Goal: Task Accomplishment & Management: Complete application form

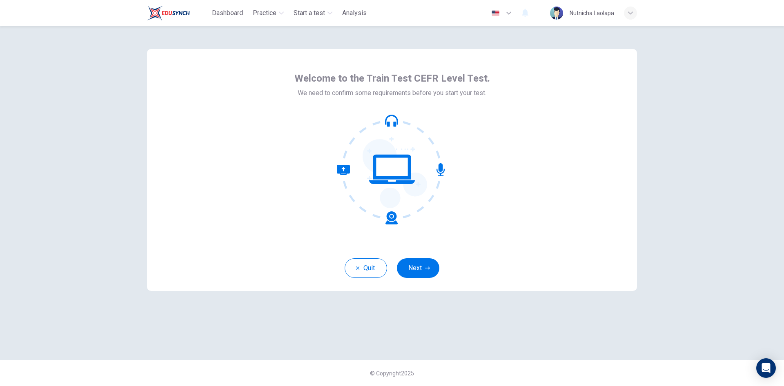
click at [509, 13] on icon "button" at bounding box center [509, 13] width 10 height 10
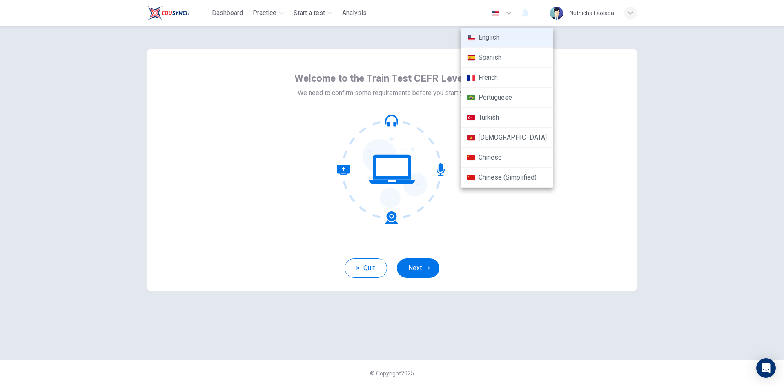
click at [509, 13] on div at bounding box center [392, 193] width 784 height 386
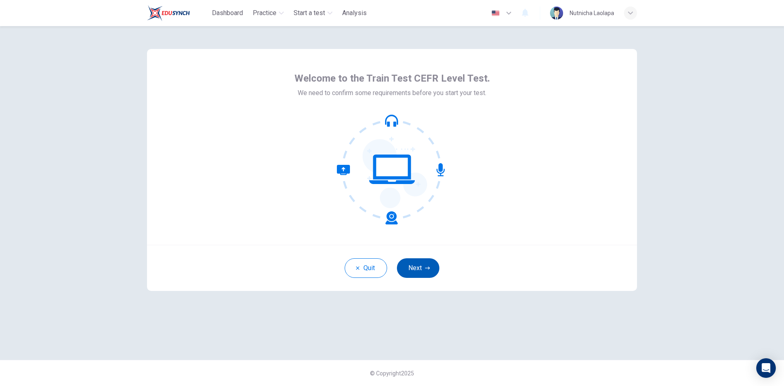
click at [420, 272] on button "Next" at bounding box center [418, 269] width 42 height 20
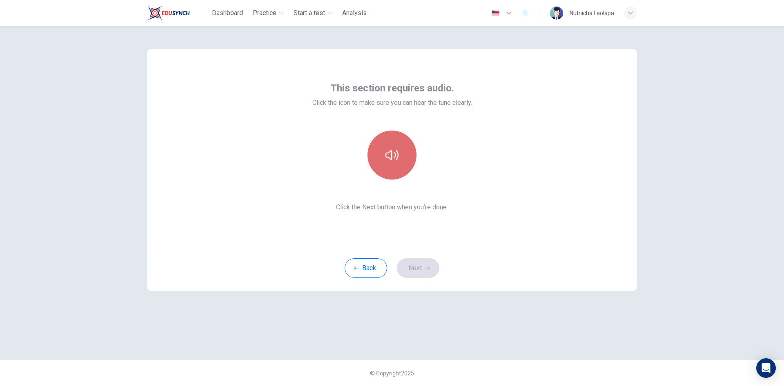
click at [395, 166] on button "button" at bounding box center [392, 155] width 49 height 49
click at [399, 169] on button "button" at bounding box center [392, 155] width 49 height 49
drag, startPoint x: 393, startPoint y: 158, endPoint x: 397, endPoint y: 160, distance: 4.3
click at [394, 159] on icon "button" at bounding box center [392, 155] width 13 height 13
click at [397, 160] on icon "button" at bounding box center [392, 155] width 13 height 13
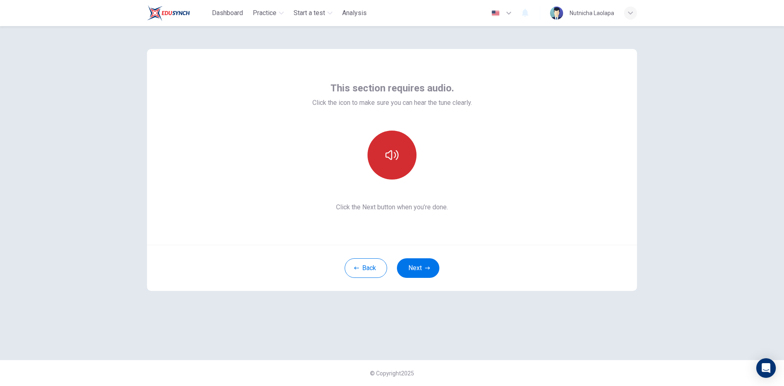
click at [401, 149] on button "button" at bounding box center [392, 155] width 49 height 49
drag, startPoint x: 391, startPoint y: 157, endPoint x: 404, endPoint y: 160, distance: 13.2
click at [392, 157] on icon "button" at bounding box center [392, 155] width 13 height 10
click at [395, 166] on button "button" at bounding box center [392, 155] width 49 height 49
click at [395, 165] on button "button" at bounding box center [392, 155] width 49 height 49
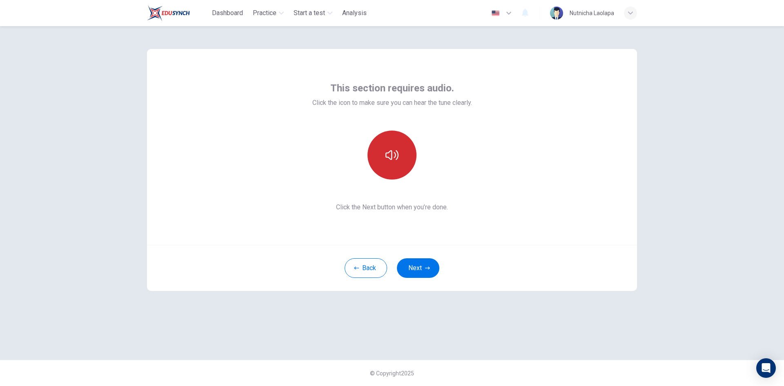
click at [395, 165] on button "button" at bounding box center [392, 155] width 49 height 49
click at [684, 201] on div "This section requires audio. Click the icon to make sure you can hear the tune …" at bounding box center [392, 206] width 784 height 360
click at [416, 265] on button "Next" at bounding box center [418, 269] width 42 height 20
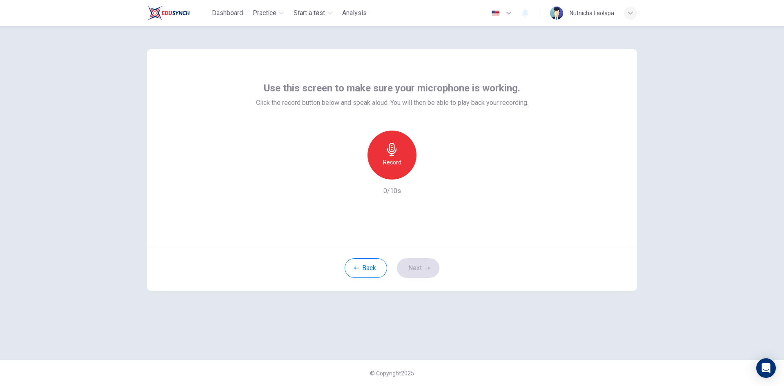
click at [386, 163] on h6 "Record" at bounding box center [392, 163] width 18 height 10
click at [391, 150] on icon "button" at bounding box center [392, 149] width 13 height 13
click at [418, 274] on button "Next" at bounding box center [418, 269] width 42 height 20
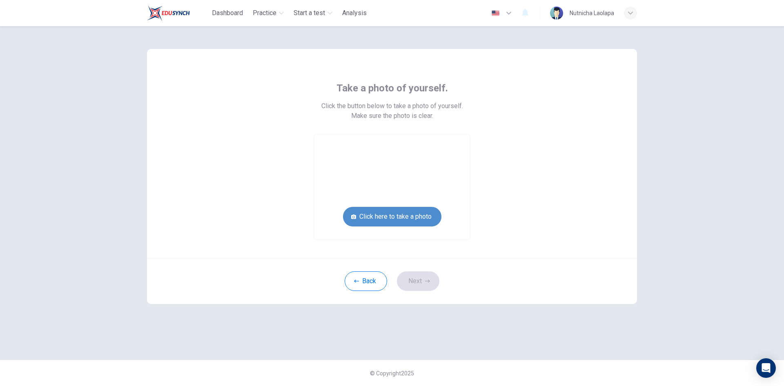
click at [412, 223] on button "Click here to take a photo" at bounding box center [392, 217] width 98 height 20
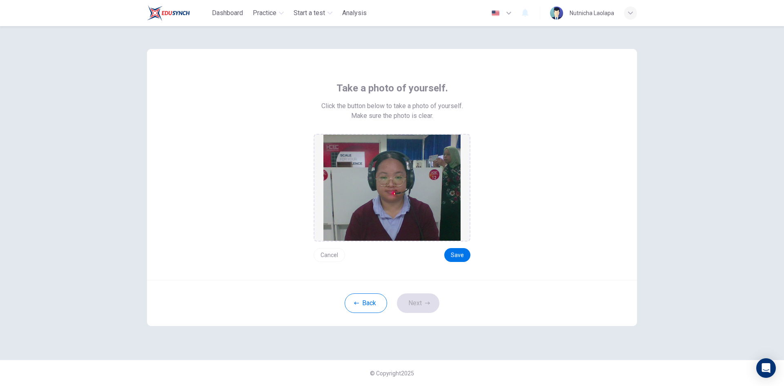
click at [337, 253] on button "Cancel" at bounding box center [329, 255] width 31 height 14
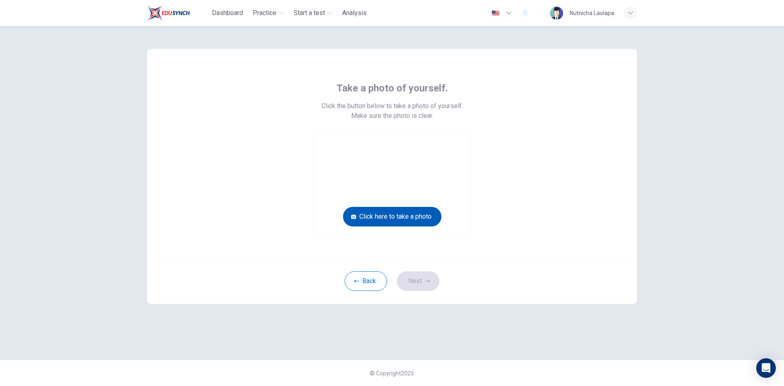
click at [417, 218] on button "Click here to take a photo" at bounding box center [392, 217] width 98 height 20
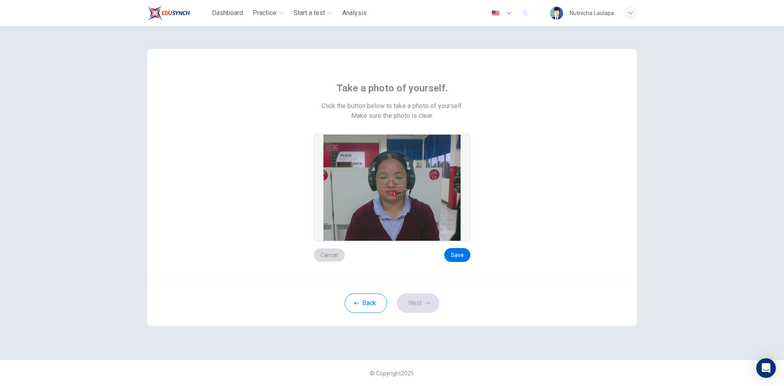
click at [334, 257] on button "Cancel" at bounding box center [329, 255] width 31 height 14
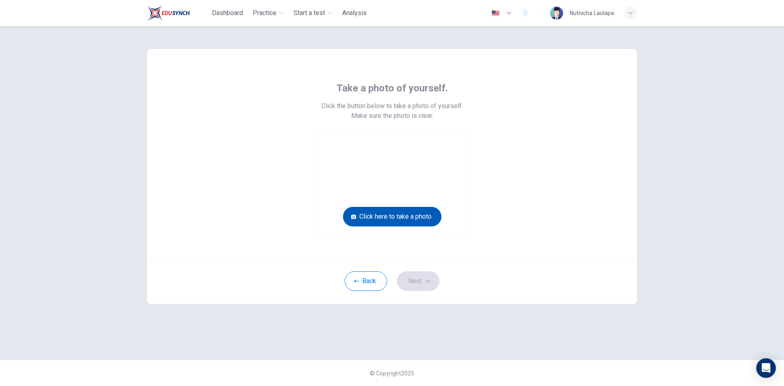
click at [431, 223] on button "Click here to take a photo" at bounding box center [392, 217] width 98 height 20
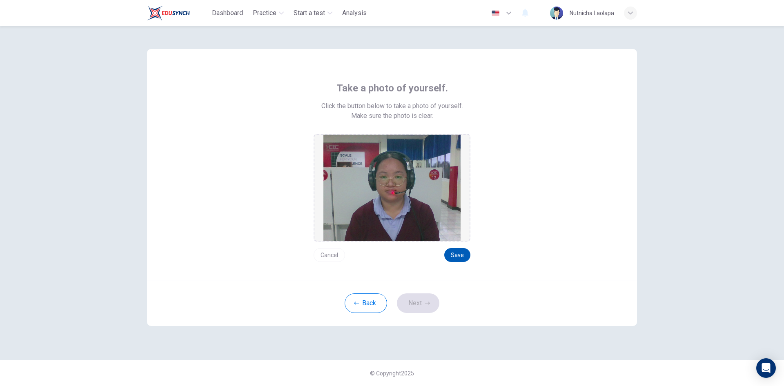
click at [460, 256] on button "Save" at bounding box center [457, 255] width 26 height 14
click at [363, 304] on button "Back" at bounding box center [366, 304] width 42 height 20
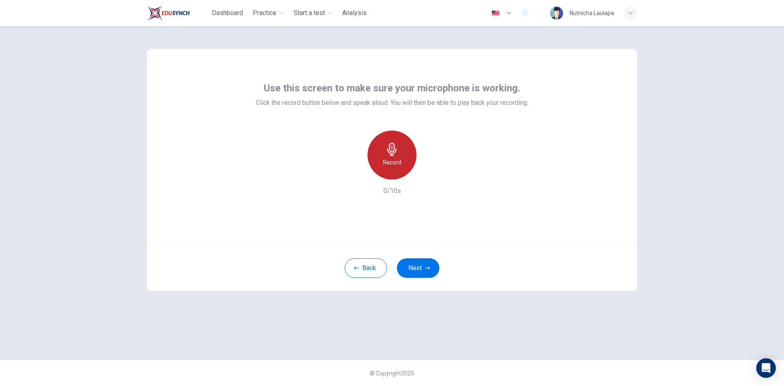
click at [396, 161] on h6 "Record" at bounding box center [392, 163] width 18 height 10
click at [397, 162] on h6 "Stop" at bounding box center [392, 163] width 12 height 10
click at [431, 173] on icon "button" at bounding box center [430, 173] width 4 height 5
click at [354, 175] on icon "button" at bounding box center [354, 172] width 7 height 7
click at [397, 154] on icon "button" at bounding box center [392, 149] width 13 height 13
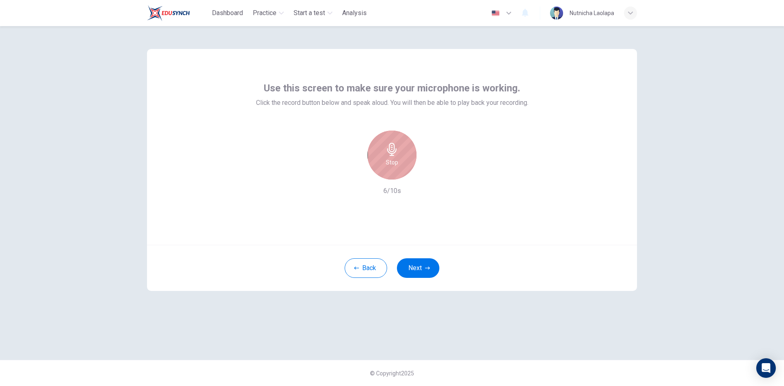
click at [401, 170] on div "Stop" at bounding box center [392, 155] width 49 height 49
click at [432, 176] on icon "button" at bounding box center [430, 173] width 8 height 8
click at [423, 267] on button "Next" at bounding box center [418, 269] width 42 height 20
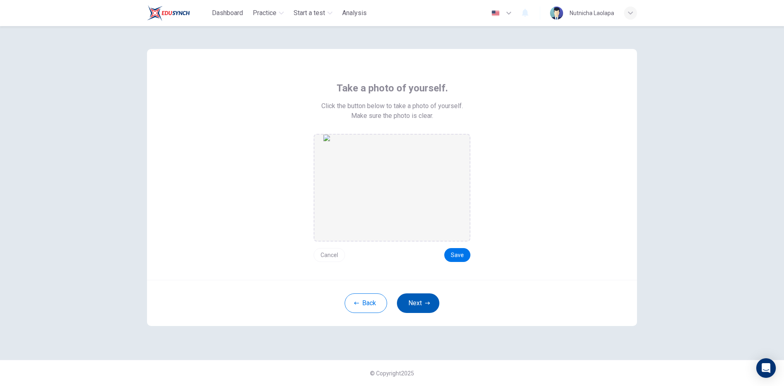
click at [430, 302] on icon "button" at bounding box center [427, 303] width 5 height 5
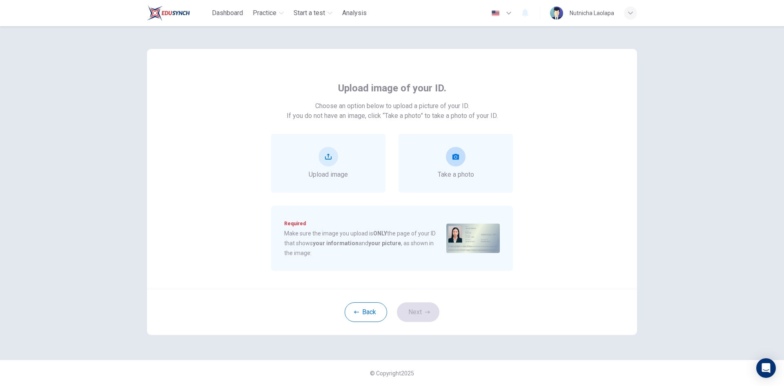
click at [458, 156] on icon "take photo" at bounding box center [455, 157] width 7 height 6
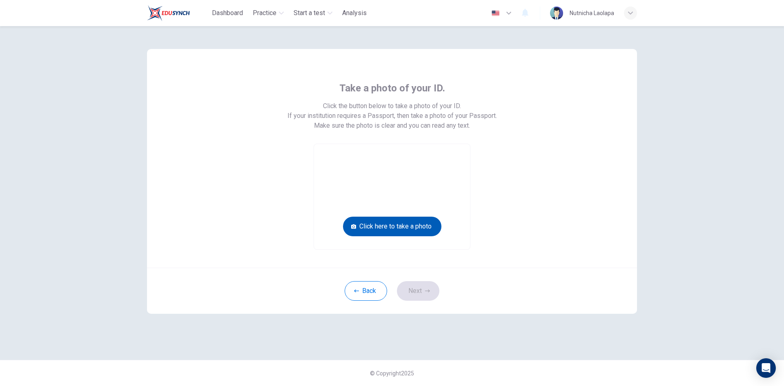
click at [428, 220] on button "Click here to take a photo" at bounding box center [392, 227] width 98 height 20
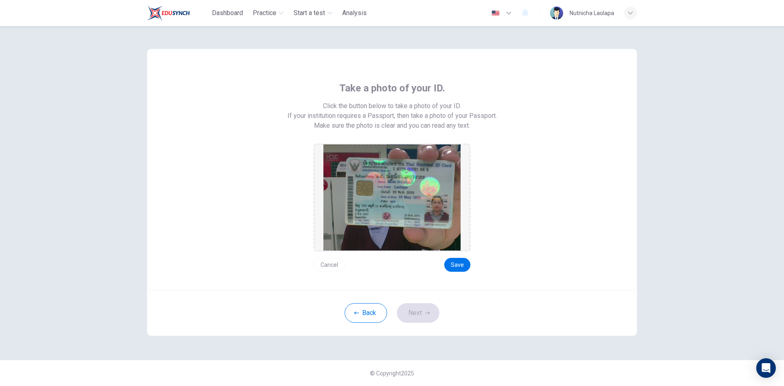
click at [332, 264] on button "Cancel" at bounding box center [329, 265] width 31 height 14
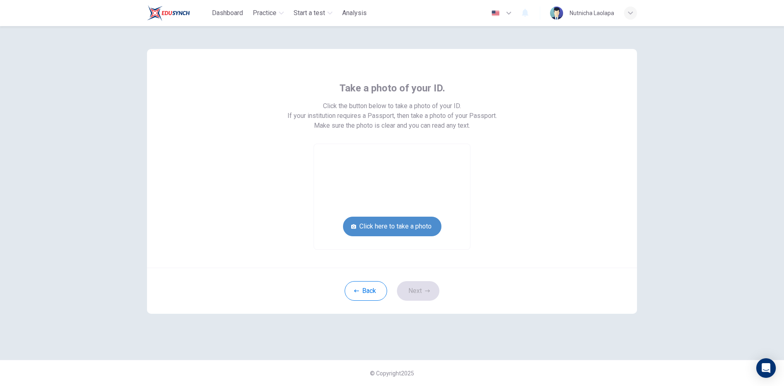
click at [401, 233] on button "Click here to take a photo" at bounding box center [392, 227] width 98 height 20
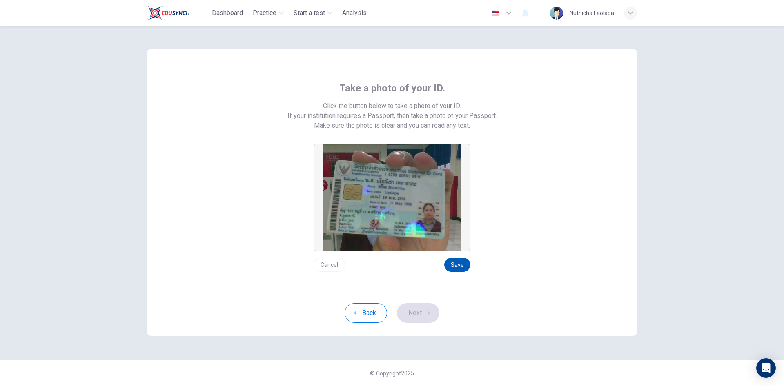
click at [458, 263] on button "Save" at bounding box center [457, 265] width 26 height 14
click at [464, 267] on button "Save" at bounding box center [457, 265] width 26 height 14
click at [424, 314] on button "Next" at bounding box center [418, 313] width 42 height 20
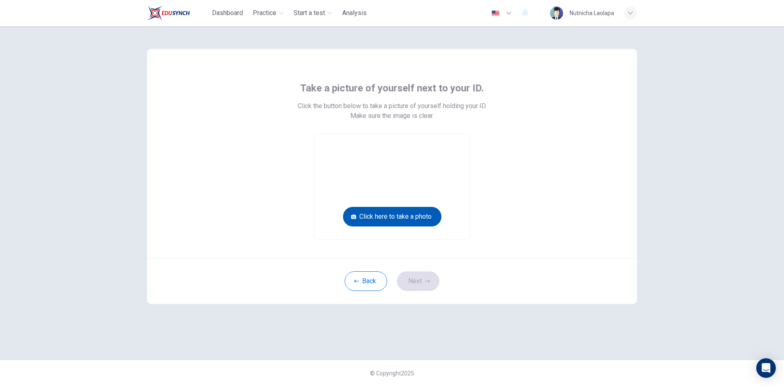
click at [430, 218] on button "Click here to take a photo" at bounding box center [392, 217] width 98 height 20
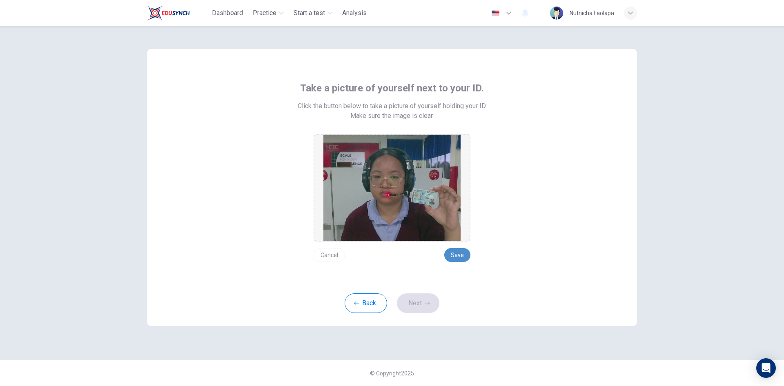
click at [466, 259] on button "Save" at bounding box center [457, 255] width 26 height 14
click at [427, 301] on icon "button" at bounding box center [427, 303] width 5 height 5
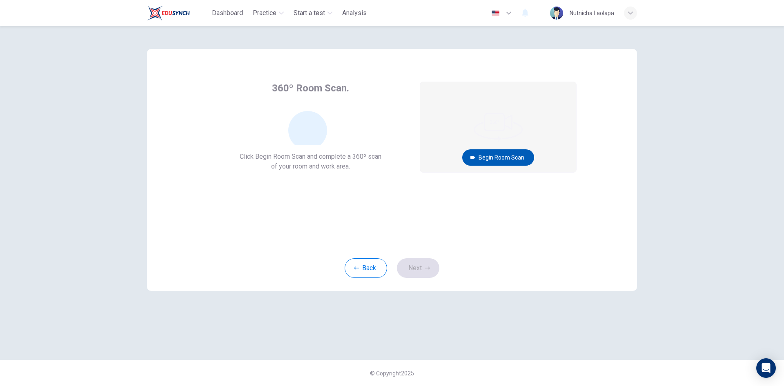
click at [508, 163] on button "Begin Room Scan" at bounding box center [498, 157] width 72 height 16
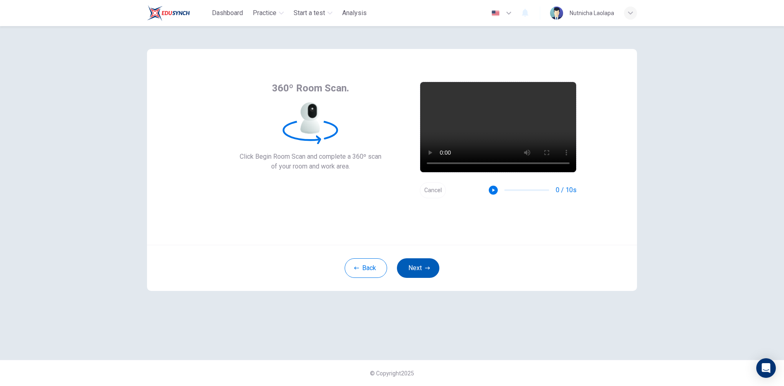
click at [430, 273] on button "Next" at bounding box center [418, 269] width 42 height 20
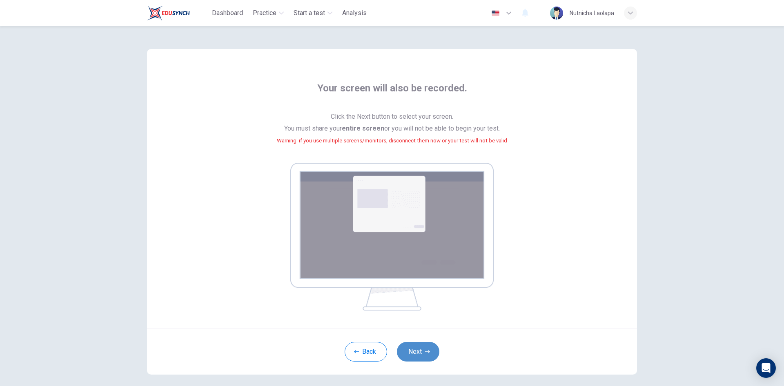
click at [425, 349] on button "Next" at bounding box center [418, 352] width 42 height 20
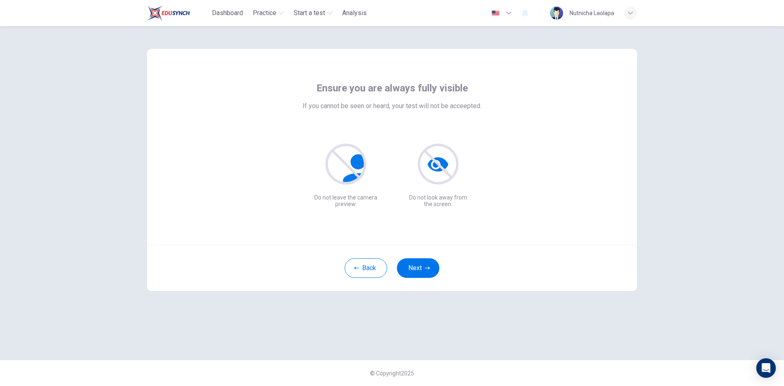
click at [473, 317] on div "Ensure you are always fully visible If you cannot be seen or heard, your test w…" at bounding box center [392, 193] width 516 height 334
click at [423, 259] on button "Next" at bounding box center [418, 269] width 42 height 20
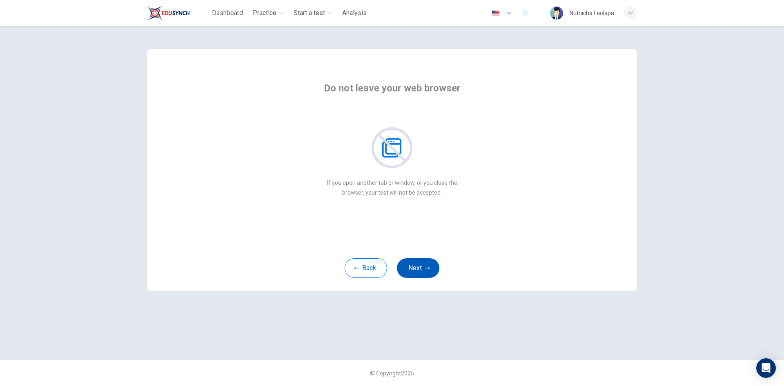
click at [423, 262] on button "Next" at bounding box center [418, 269] width 42 height 20
click at [423, 269] on button "Next" at bounding box center [418, 269] width 42 height 20
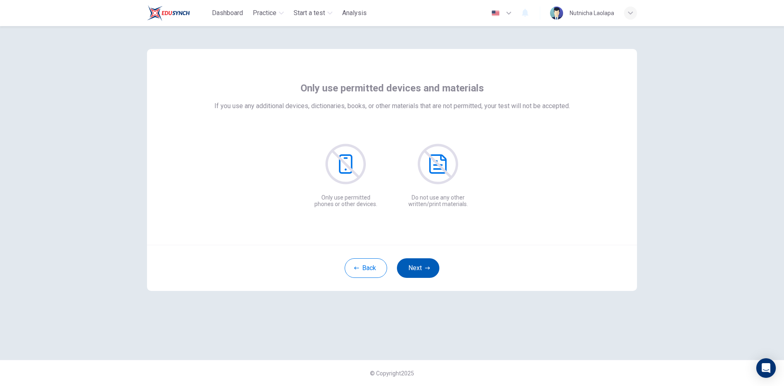
click at [425, 272] on button "Next" at bounding box center [418, 269] width 42 height 20
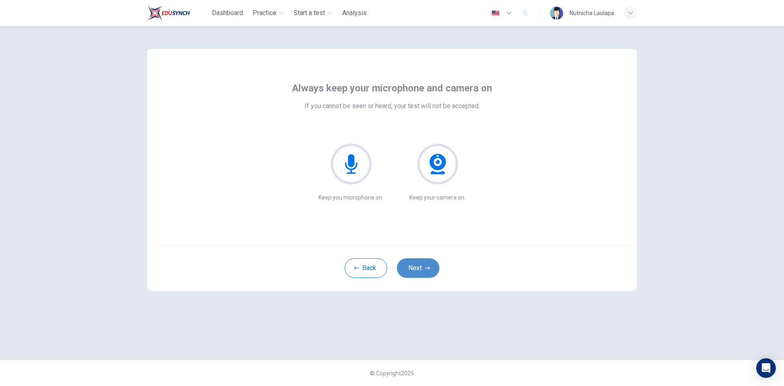
click at [430, 268] on icon "button" at bounding box center [427, 268] width 5 height 3
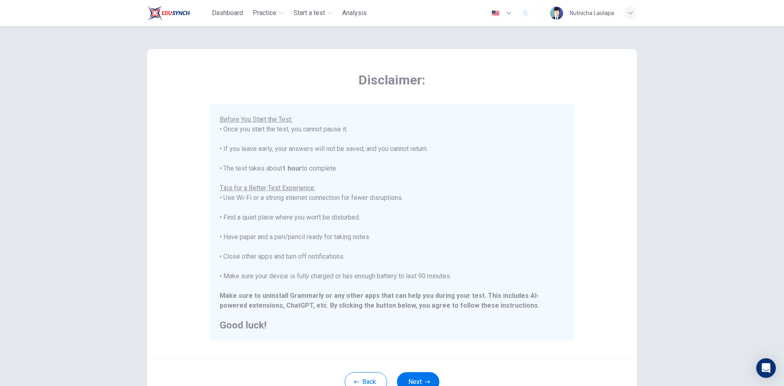
scroll to position [68, 0]
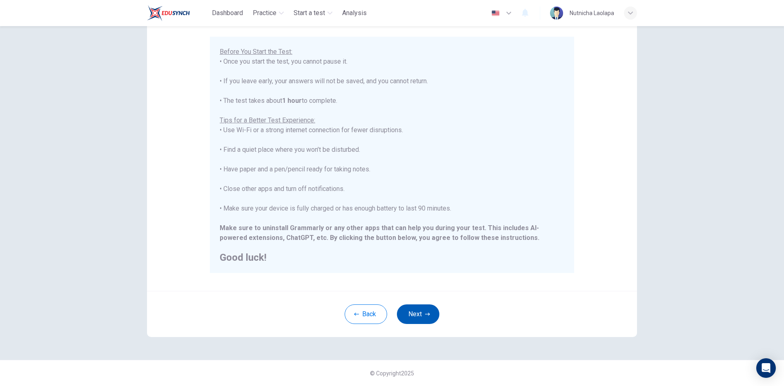
click at [420, 319] on button "Next" at bounding box center [418, 315] width 42 height 20
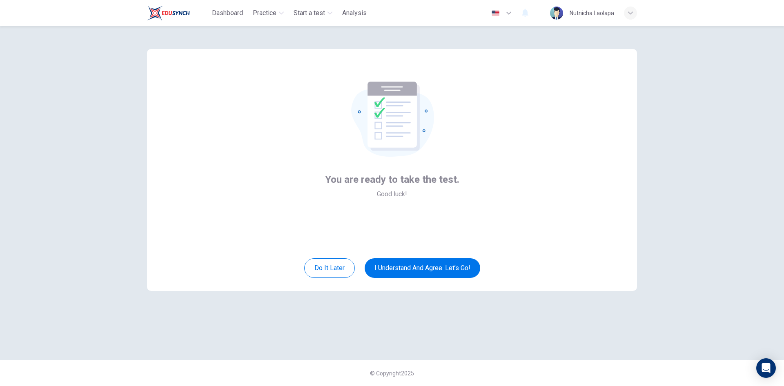
scroll to position [0, 0]
click at [609, 226] on div "You are ready to take the test. Good luck!" at bounding box center [392, 147] width 490 height 196
click at [430, 265] on button "I understand and agree. Let’s go!" at bounding box center [423, 269] width 116 height 20
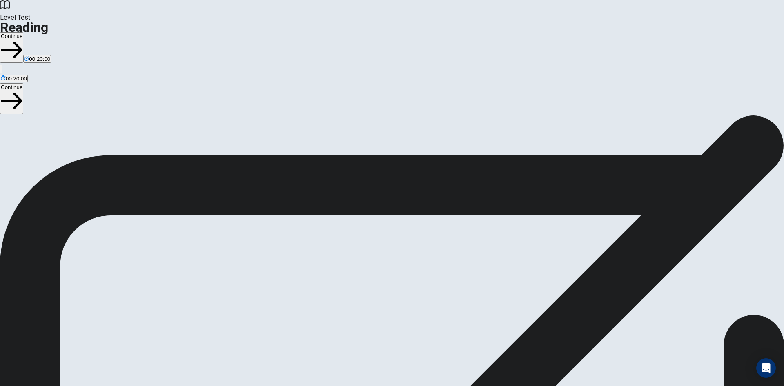
click at [23, 32] on button "Continue" at bounding box center [11, 47] width 23 height 31
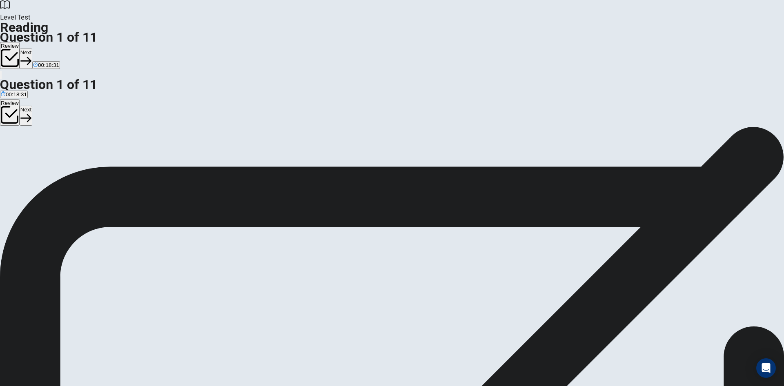
scroll to position [82, 0]
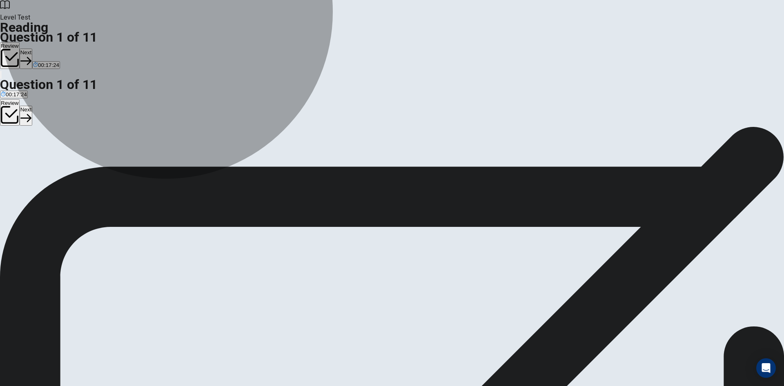
drag, startPoint x: 330, startPoint y: 114, endPoint x: 439, endPoint y: 113, distance: 109.0
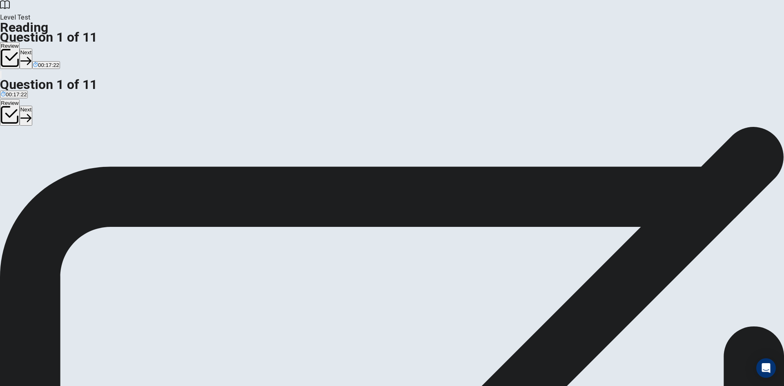
click at [32, 49] on button "Next" at bounding box center [26, 59] width 13 height 20
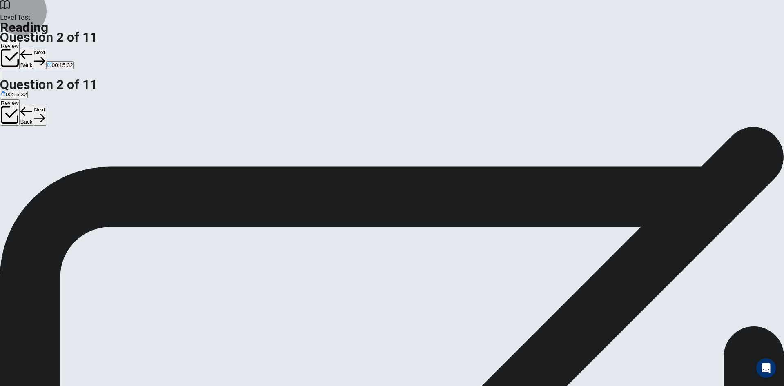
drag, startPoint x: 534, startPoint y: 17, endPoint x: 539, endPoint y: 16, distance: 4.5
click at [46, 49] on button "Next" at bounding box center [39, 59] width 13 height 20
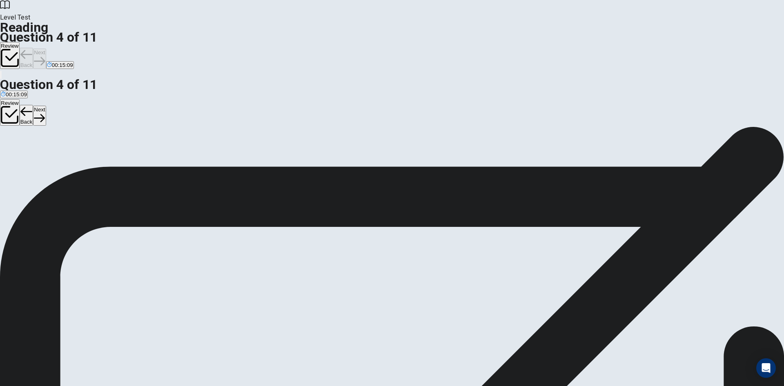
scroll to position [141, 0]
click at [46, 49] on button "Next" at bounding box center [39, 59] width 13 height 20
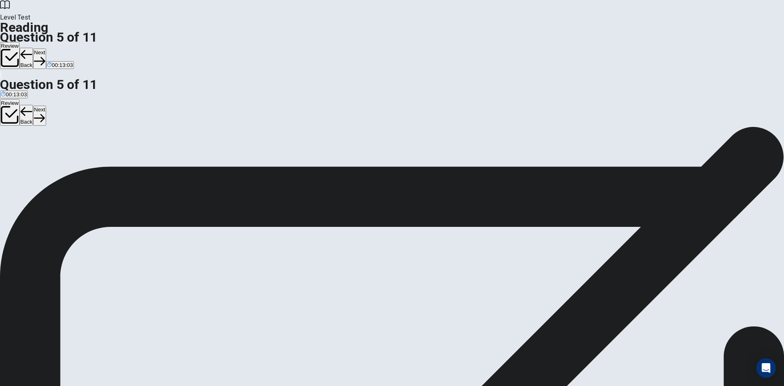
drag, startPoint x: 261, startPoint y: 138, endPoint x: 394, endPoint y: 158, distance: 134.5
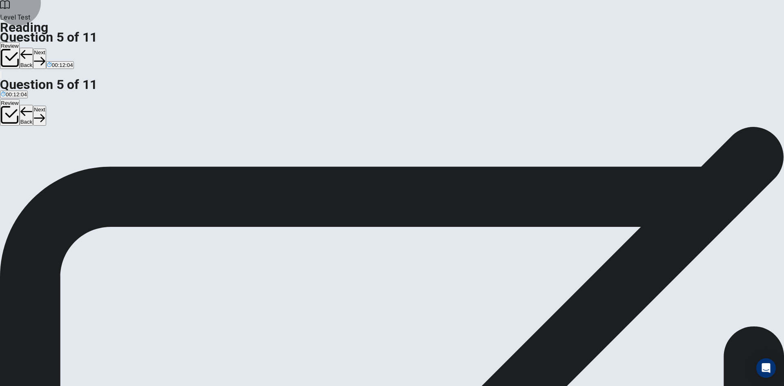
click at [46, 49] on button "Next" at bounding box center [39, 59] width 13 height 20
drag, startPoint x: 281, startPoint y: 136, endPoint x: 314, endPoint y: 148, distance: 34.4
click at [46, 49] on button "Next" at bounding box center [39, 59] width 13 height 20
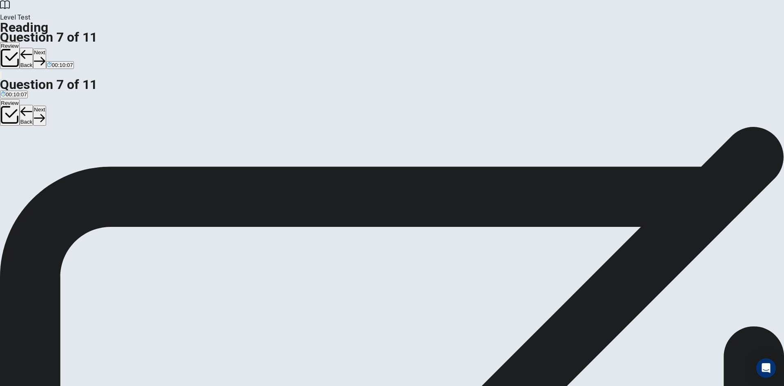
click at [46, 49] on button "Next" at bounding box center [39, 59] width 13 height 20
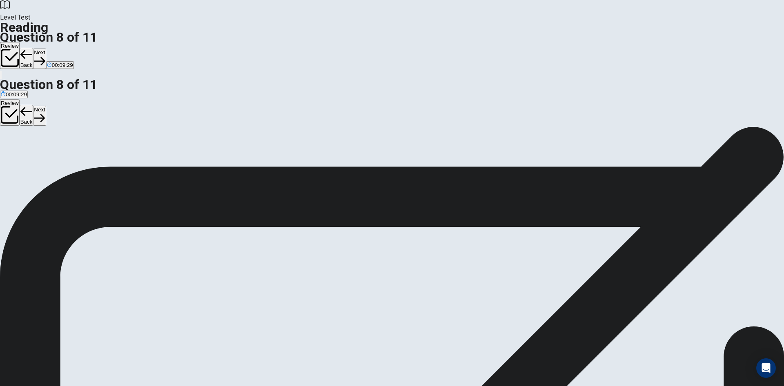
click at [46, 49] on button "Next" at bounding box center [39, 59] width 13 height 20
drag, startPoint x: 459, startPoint y: 215, endPoint x: 495, endPoint y: 215, distance: 36.3
click at [33, 48] on button "Back" at bounding box center [27, 58] width 14 height 21
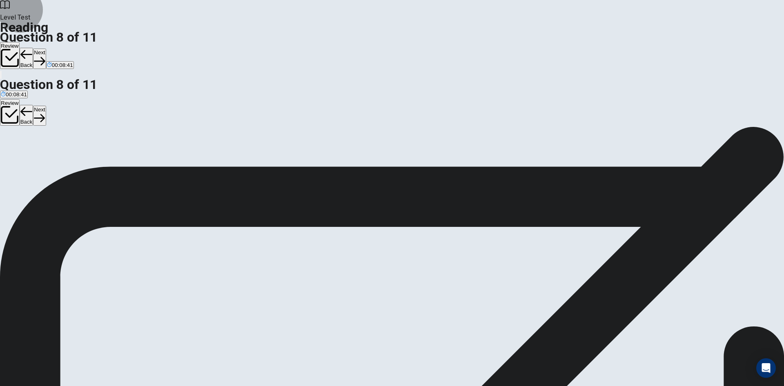
click at [33, 48] on button "Back" at bounding box center [27, 58] width 14 height 21
click at [46, 49] on button "Next" at bounding box center [39, 59] width 13 height 20
click at [529, 42] on div "Review Back Next 00:08:14" at bounding box center [392, 56] width 784 height 28
click at [46, 49] on button "Next" at bounding box center [39, 59] width 13 height 20
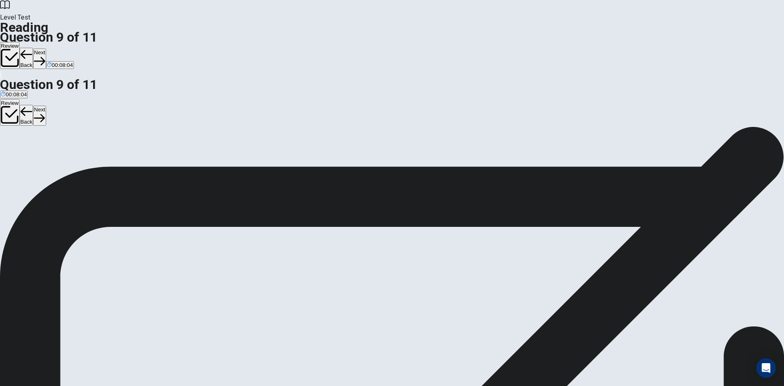
drag, startPoint x: 534, startPoint y: 12, endPoint x: 506, endPoint y: 20, distance: 29.3
click at [46, 49] on button "Next" at bounding box center [39, 59] width 13 height 20
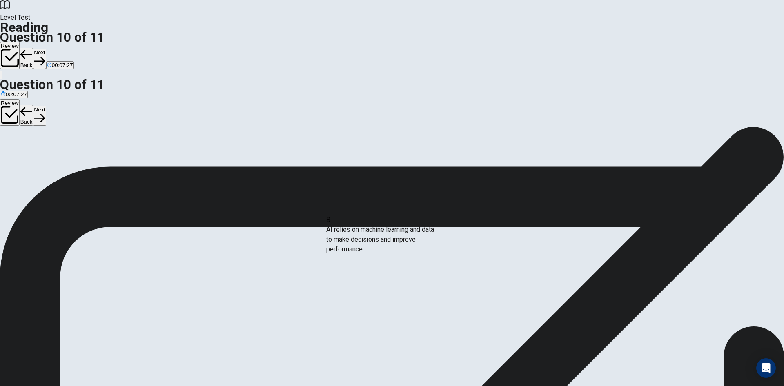
drag, startPoint x: 250, startPoint y: 249, endPoint x: 413, endPoint y: 238, distance: 162.9
drag, startPoint x: 220, startPoint y: 244, endPoint x: 445, endPoint y: 257, distance: 225.8
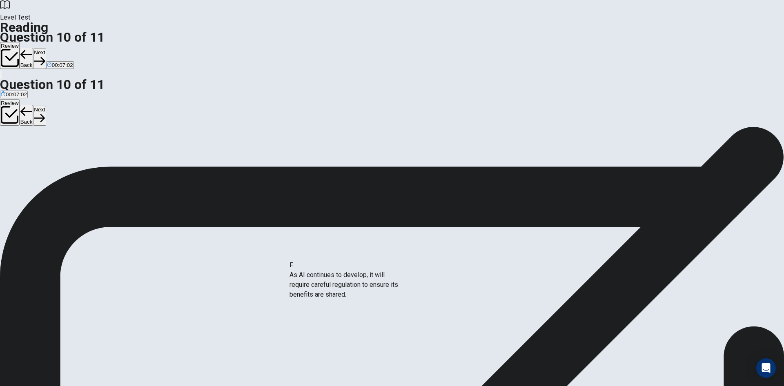
drag, startPoint x: 236, startPoint y: 296, endPoint x: 376, endPoint y: 287, distance: 139.5
click at [46, 49] on button "Next" at bounding box center [39, 59] width 13 height 20
drag, startPoint x: 238, startPoint y: 227, endPoint x: 569, endPoint y: 229, distance: 330.4
drag, startPoint x: 245, startPoint y: 223, endPoint x: 249, endPoint y: 226, distance: 4.9
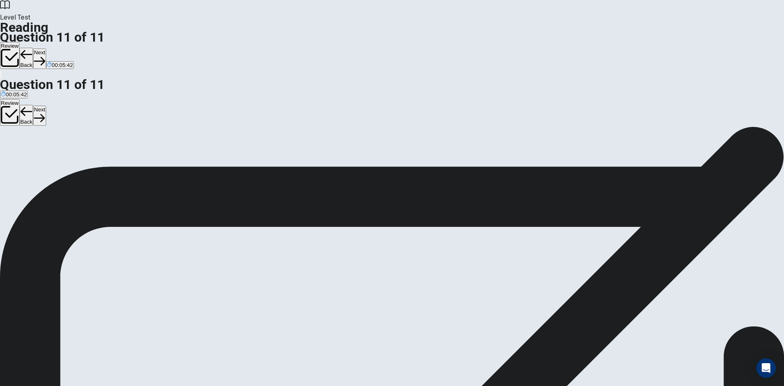
scroll to position [90, 0]
drag, startPoint x: 238, startPoint y: 244, endPoint x: 346, endPoint y: 233, distance: 108.4
drag, startPoint x: 219, startPoint y: 213, endPoint x: 345, endPoint y: 250, distance: 131.5
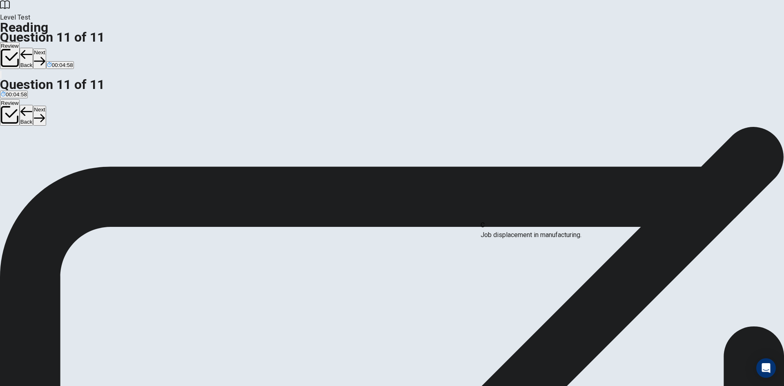
drag, startPoint x: 242, startPoint y: 215, endPoint x: 527, endPoint y: 244, distance: 286.5
drag, startPoint x: 233, startPoint y: 221, endPoint x: 543, endPoint y: 278, distance: 314.8
click at [33, 48] on button "Back" at bounding box center [27, 58] width 14 height 21
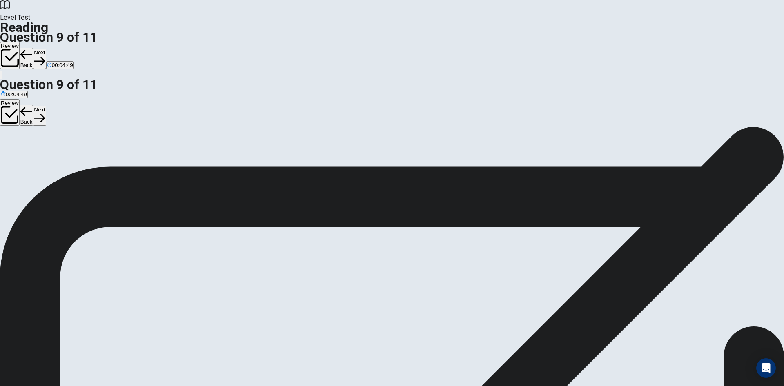
click at [33, 48] on button "Back" at bounding box center [27, 58] width 14 height 21
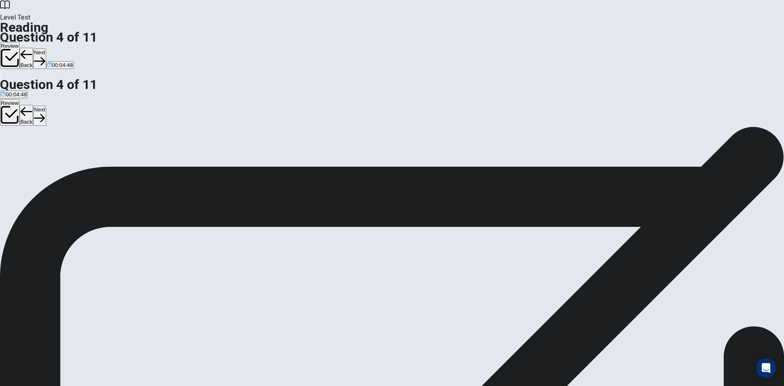
scroll to position [151, 0]
click at [33, 48] on button "Back" at bounding box center [27, 58] width 14 height 21
click at [46, 49] on button "Next" at bounding box center [39, 59] width 13 height 20
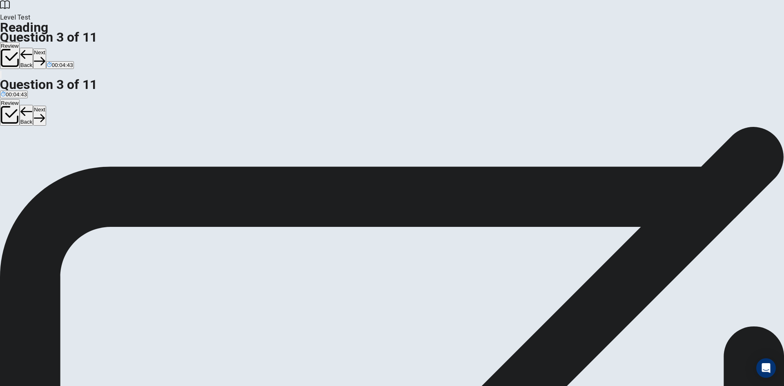
click at [33, 48] on button "Back" at bounding box center [27, 58] width 14 height 21
click at [19, 49] on icon "button" at bounding box center [10, 58] width 18 height 18
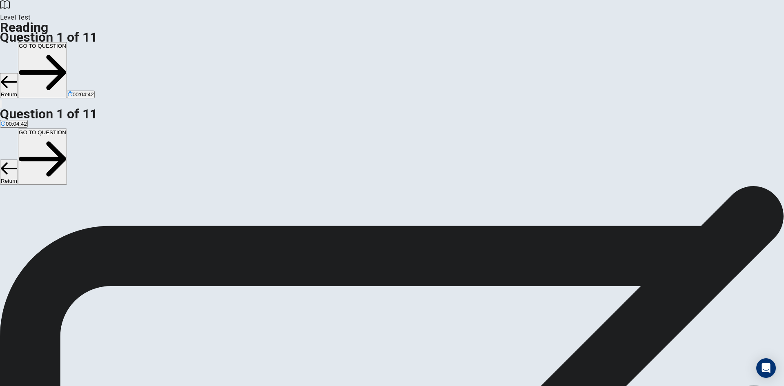
scroll to position [26, 0]
click at [67, 42] on button "GO TO QUESTION" at bounding box center [42, 70] width 49 height 56
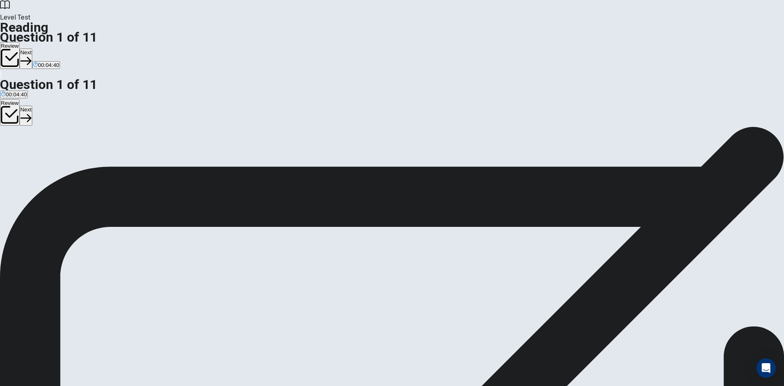
scroll to position [0, 0]
click at [32, 49] on button "Next" at bounding box center [26, 59] width 13 height 20
click at [46, 49] on button "Next" at bounding box center [39, 59] width 13 height 20
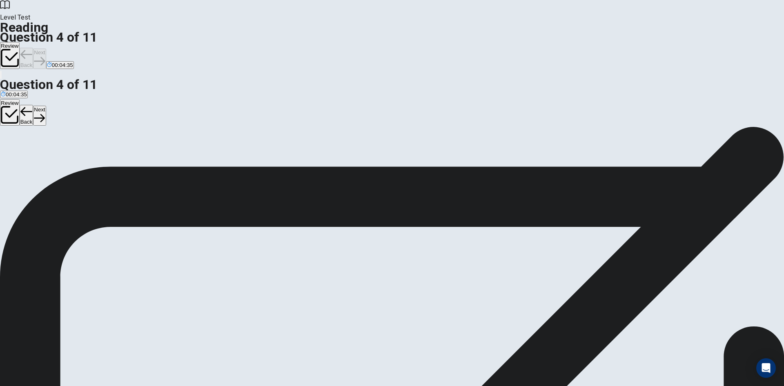
scroll to position [151, 0]
click at [33, 48] on button "Back" at bounding box center [27, 58] width 14 height 21
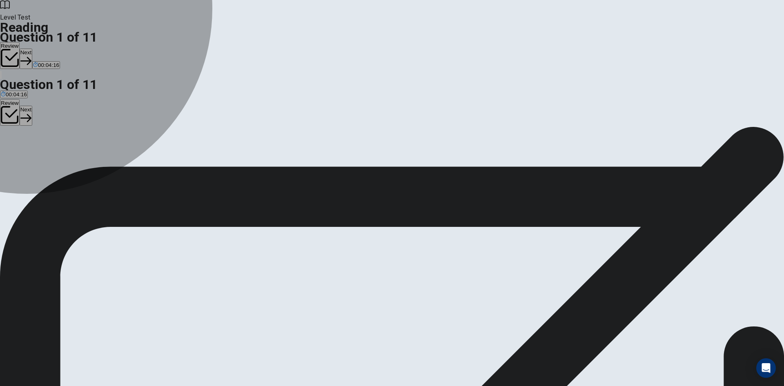
drag, startPoint x: 191, startPoint y: 171, endPoint x: 198, endPoint y: 181, distance: 12.6
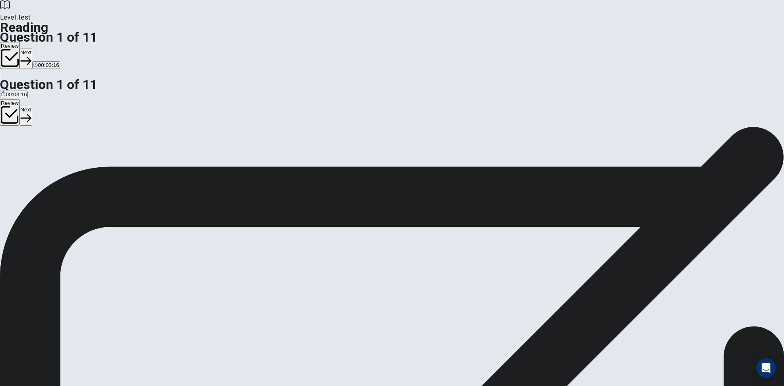
click at [32, 49] on button "Next" at bounding box center [26, 59] width 13 height 20
click at [46, 49] on button "Next" at bounding box center [39, 59] width 13 height 20
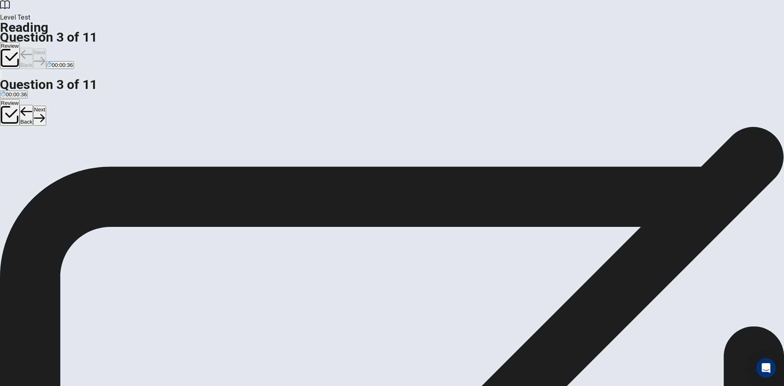
scroll to position [193, 0]
click at [525, 42] on div "Review Back Next 00:00:35" at bounding box center [392, 56] width 784 height 28
click at [46, 49] on button "Next" at bounding box center [39, 59] width 13 height 20
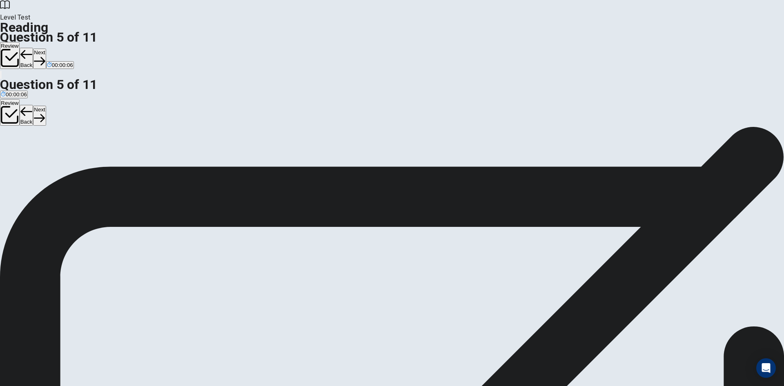
click at [46, 49] on button "Next" at bounding box center [39, 59] width 13 height 20
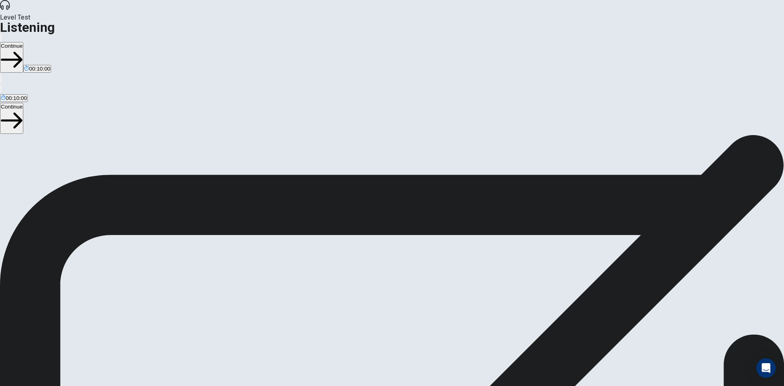
click at [23, 42] on button "Continue" at bounding box center [11, 57] width 23 height 31
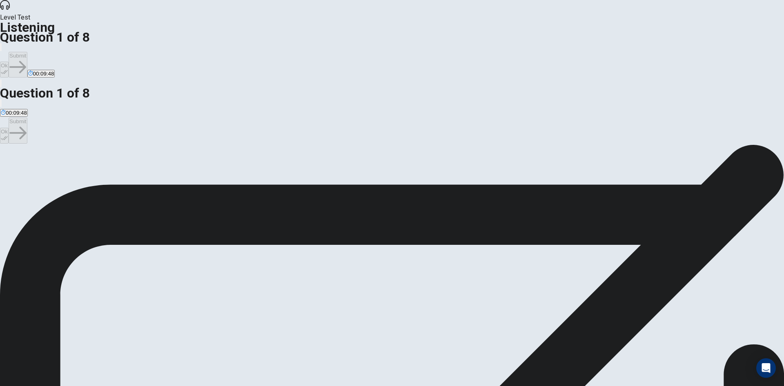
click at [9, 62] on button "Ok" at bounding box center [4, 70] width 9 height 16
click at [27, 52] on button "Submit" at bounding box center [18, 65] width 18 height 26
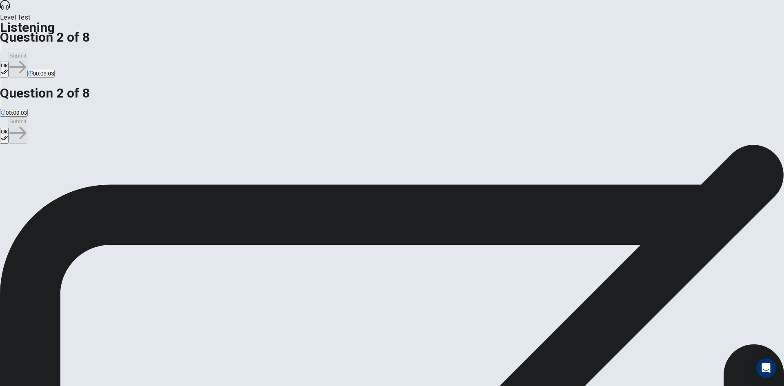
drag, startPoint x: 490, startPoint y: 13, endPoint x: 482, endPoint y: 47, distance: 34.7
click at [8, 69] on icon "button" at bounding box center [4, 72] width 7 height 7
click at [27, 52] on button "Submit" at bounding box center [18, 65] width 18 height 26
click at [9, 62] on button "Ok" at bounding box center [4, 70] width 9 height 16
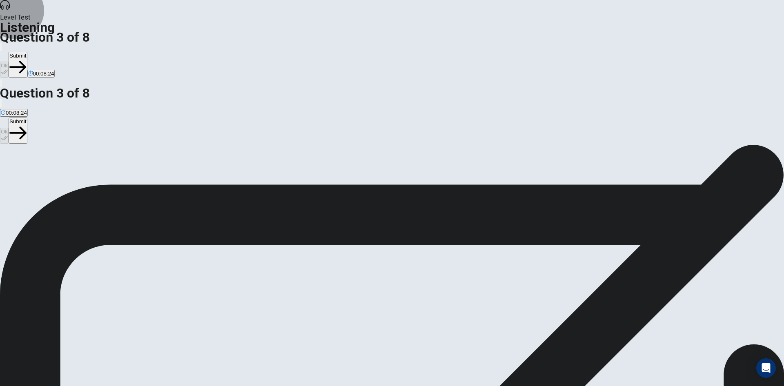
click at [27, 52] on button "Submit" at bounding box center [18, 65] width 18 height 26
drag, startPoint x: 373, startPoint y: 180, endPoint x: 394, endPoint y: 179, distance: 20.8
click at [8, 69] on icon "button" at bounding box center [4, 72] width 7 height 7
click at [27, 52] on button "Submit" at bounding box center [18, 65] width 18 height 26
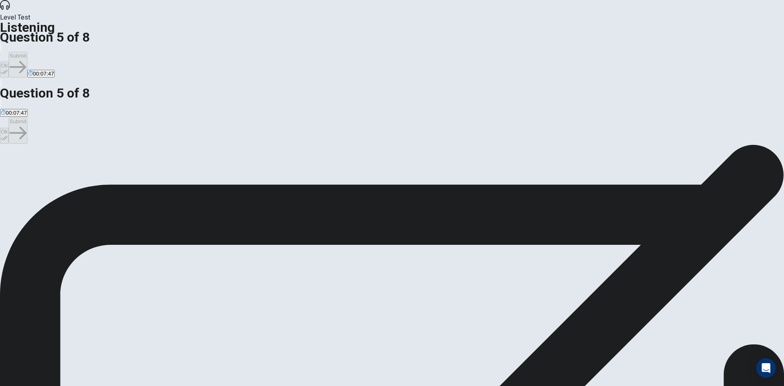
click at [9, 62] on button "Ok" at bounding box center [4, 70] width 9 height 16
click at [27, 52] on button "Submit" at bounding box center [18, 65] width 18 height 26
drag, startPoint x: 298, startPoint y: 129, endPoint x: 305, endPoint y: 130, distance: 7.0
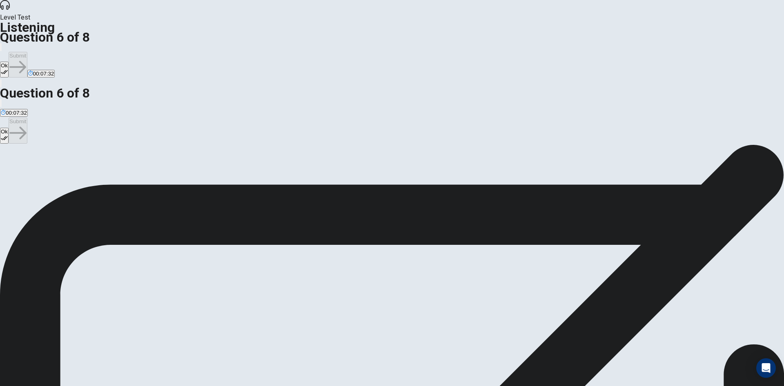
click at [9, 62] on button "Ok" at bounding box center [4, 70] width 9 height 16
click at [27, 52] on button "Submit" at bounding box center [18, 65] width 18 height 26
click at [8, 69] on icon "button" at bounding box center [4, 72] width 7 height 7
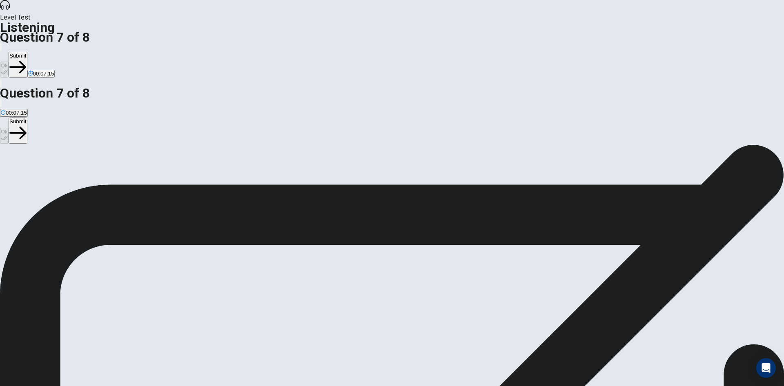
click at [27, 52] on button "Submit" at bounding box center [18, 65] width 18 height 26
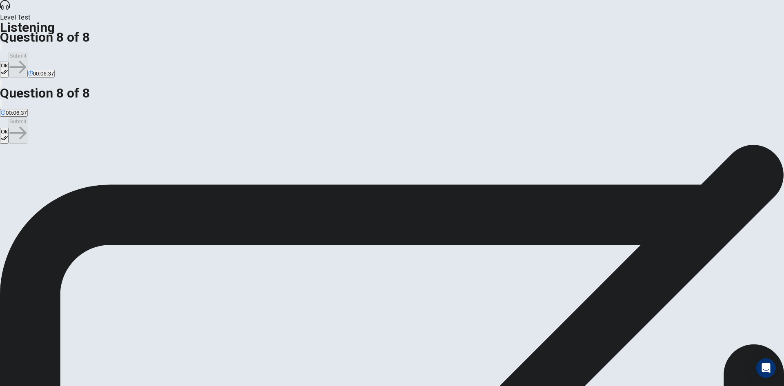
click at [9, 62] on button "Ok" at bounding box center [4, 70] width 9 height 16
click at [27, 52] on button "Submit" at bounding box center [18, 65] width 18 height 26
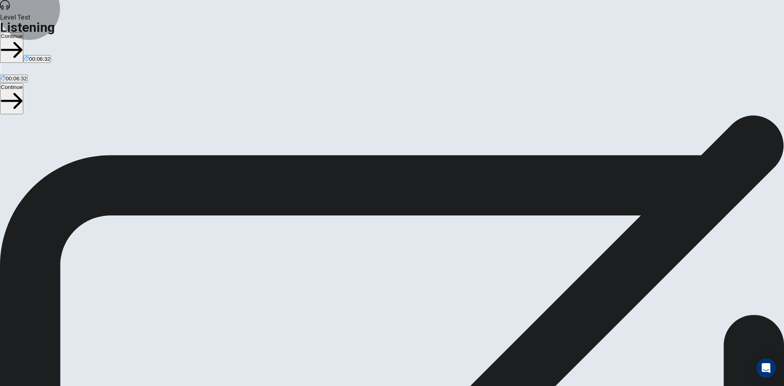
click at [23, 32] on button "Continue" at bounding box center [11, 47] width 23 height 31
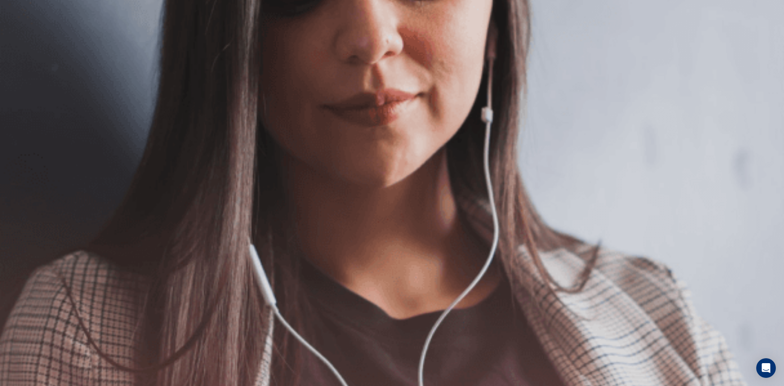
click at [23, 42] on button "Continue" at bounding box center [11, 57] width 23 height 31
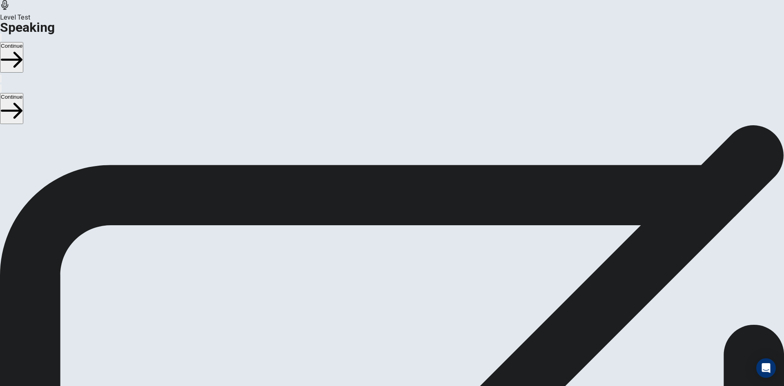
drag, startPoint x: 509, startPoint y: 259, endPoint x: 502, endPoint y: 260, distance: 7.4
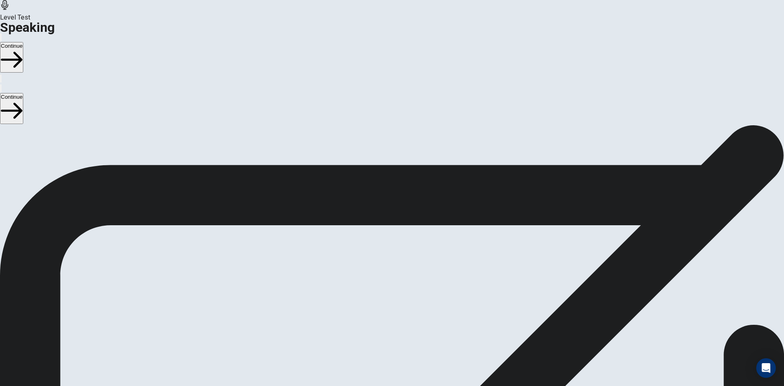
drag, startPoint x: 504, startPoint y: 234, endPoint x: 511, endPoint y: 236, distance: 6.8
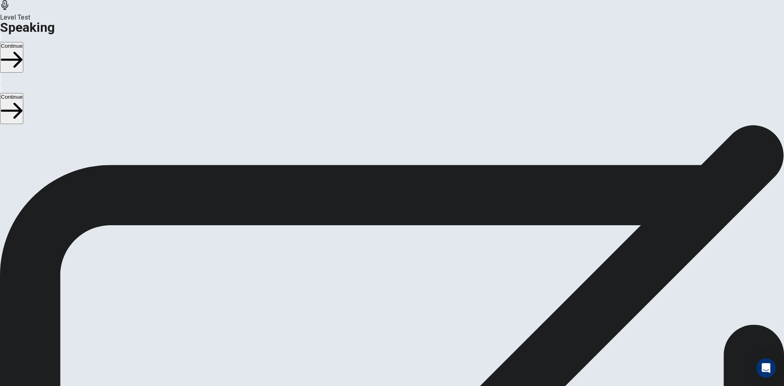
drag, startPoint x: 503, startPoint y: 262, endPoint x: 527, endPoint y: 268, distance: 24.4
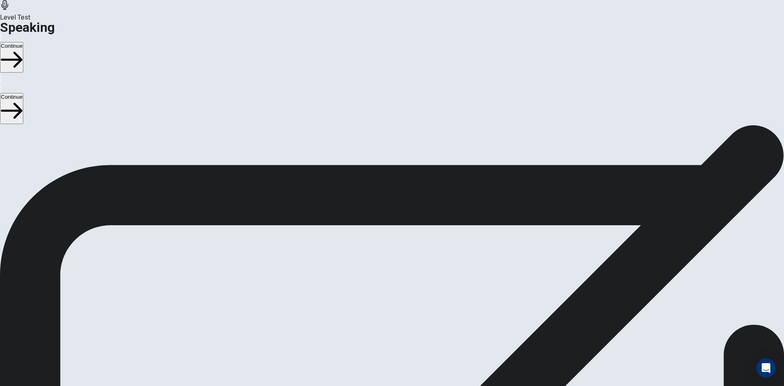
drag, startPoint x: 510, startPoint y: 234, endPoint x: 541, endPoint y: 258, distance: 39.0
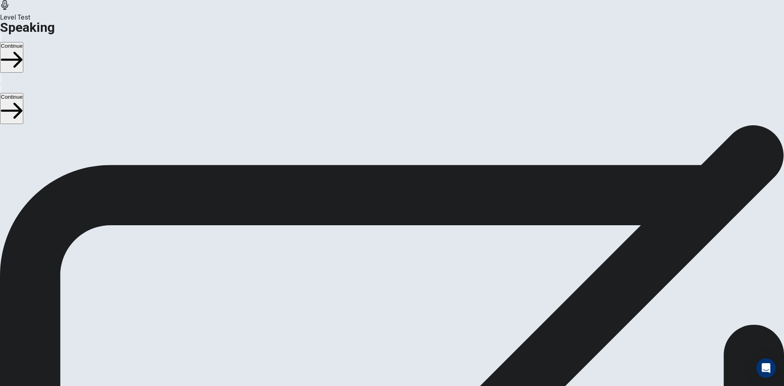
click at [23, 42] on button "Continue" at bounding box center [11, 57] width 23 height 31
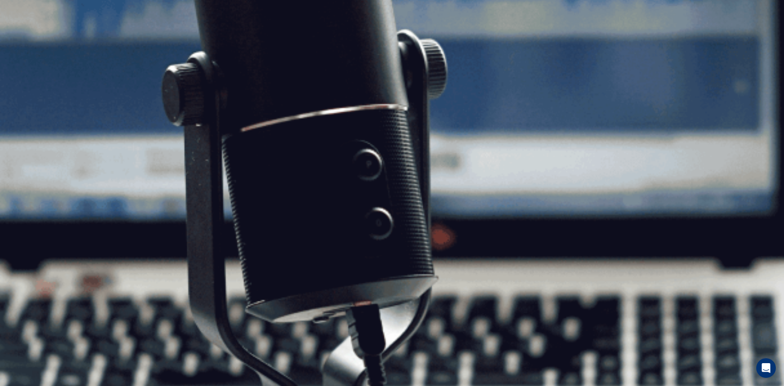
drag, startPoint x: 566, startPoint y: 15, endPoint x: 580, endPoint y: 15, distance: 13.9
click at [23, 42] on button "Continue" at bounding box center [11, 57] width 23 height 31
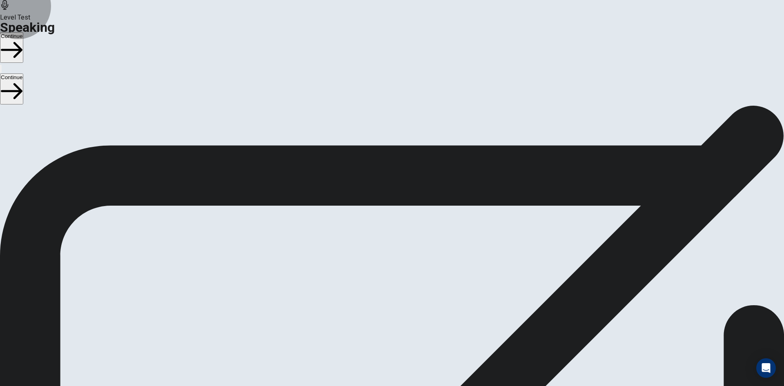
click at [23, 32] on button "Continue" at bounding box center [11, 47] width 23 height 31
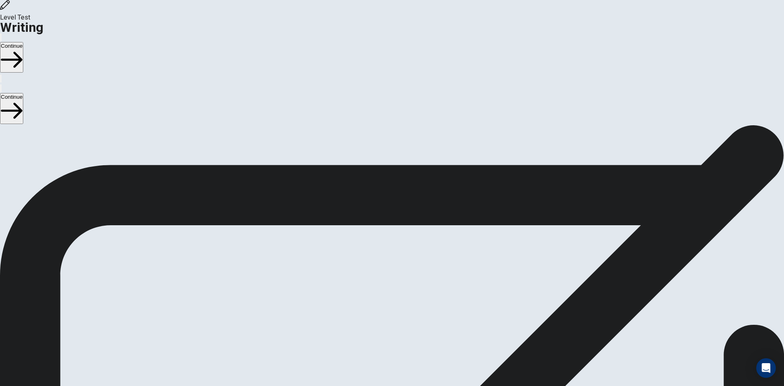
click at [23, 42] on button "Continue" at bounding box center [11, 57] width 23 height 31
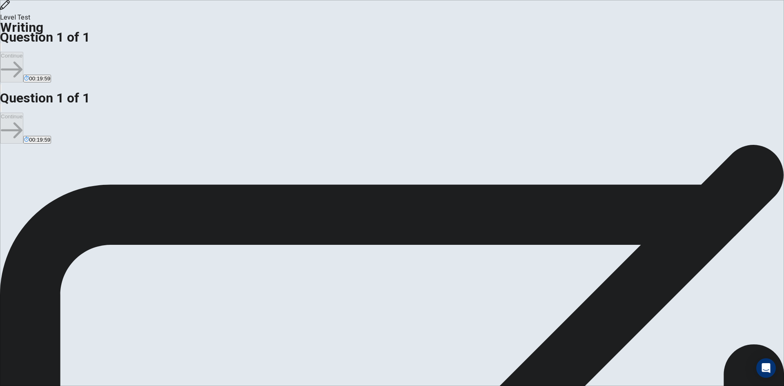
type textarea "*"
drag, startPoint x: 543, startPoint y: 100, endPoint x: 515, endPoint y: 101, distance: 27.4
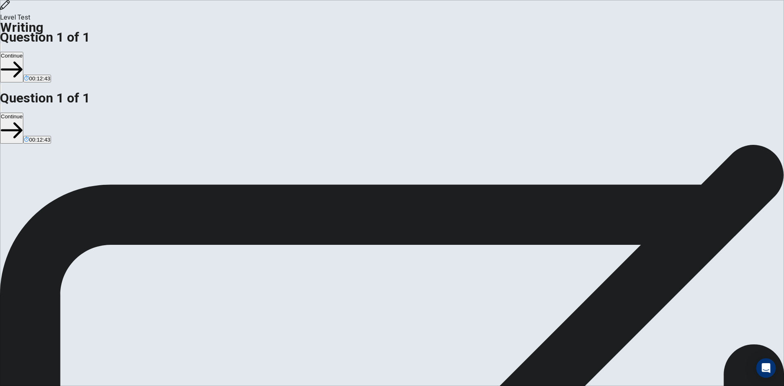
drag, startPoint x: 456, startPoint y: 86, endPoint x: 421, endPoint y: 83, distance: 34.4
drag, startPoint x: 411, startPoint y: 81, endPoint x: 418, endPoint y: 80, distance: 7.5
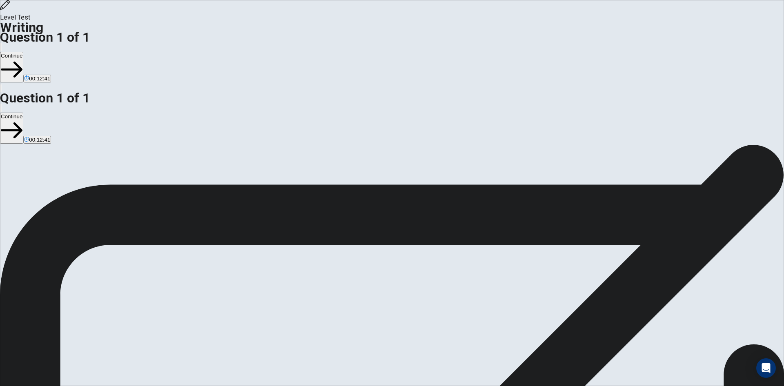
drag, startPoint x: 420, startPoint y: 80, endPoint x: 430, endPoint y: 80, distance: 9.8
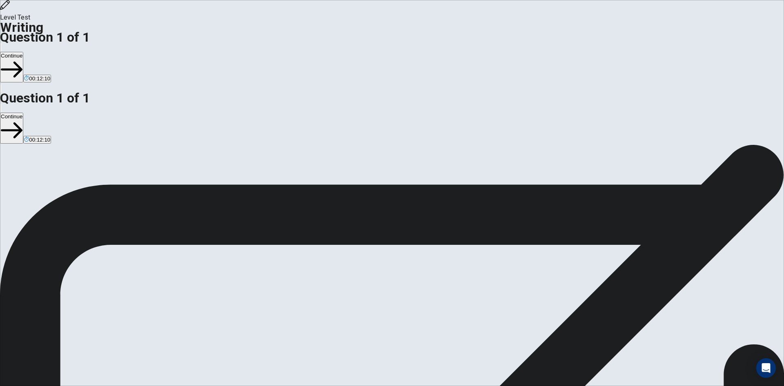
drag, startPoint x: 442, startPoint y: 99, endPoint x: 406, endPoint y: 81, distance: 40.0
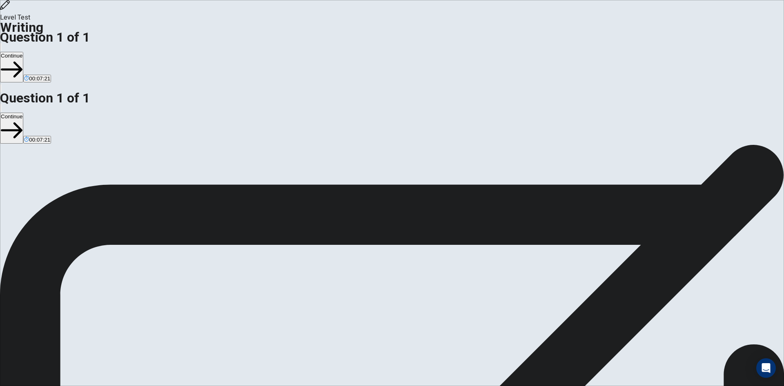
drag, startPoint x: 462, startPoint y: 113, endPoint x: 526, endPoint y: 101, distance: 65.1
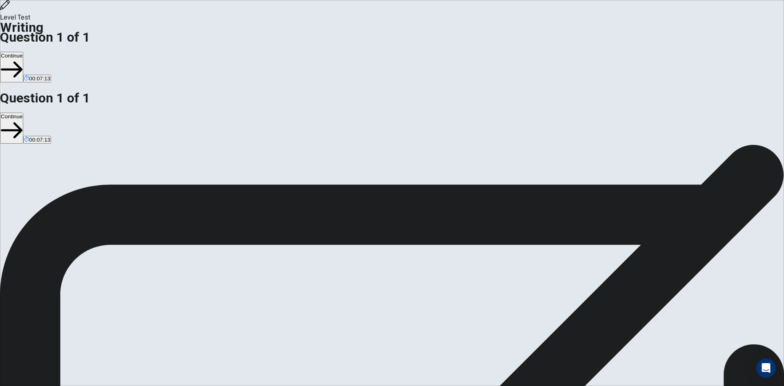
drag, startPoint x: 539, startPoint y: 105, endPoint x: 544, endPoint y: 103, distance: 5.5
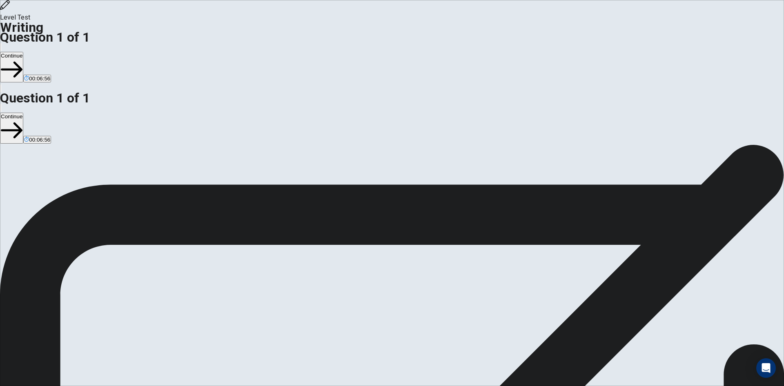
drag, startPoint x: 477, startPoint y: 154, endPoint x: 486, endPoint y: 154, distance: 9.0
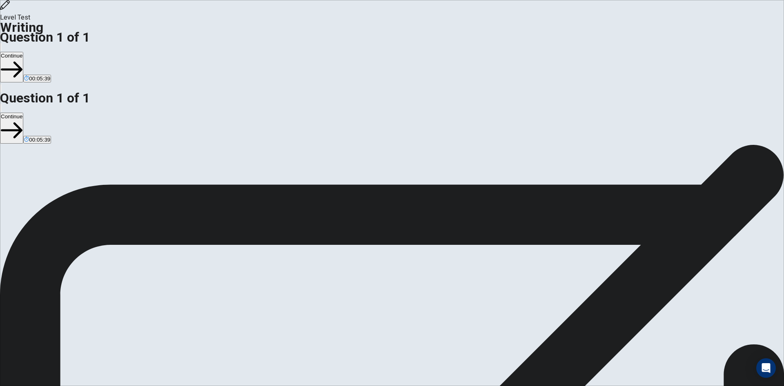
drag, startPoint x: 552, startPoint y: 168, endPoint x: 565, endPoint y: 169, distance: 12.8
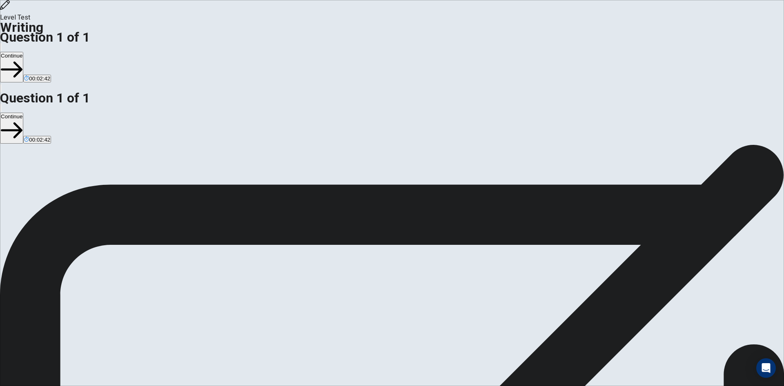
drag, startPoint x: 489, startPoint y: 185, endPoint x: 539, endPoint y: 189, distance: 50.7
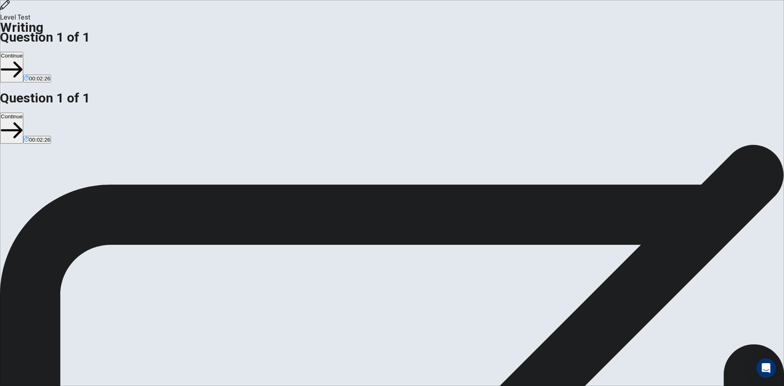
drag, startPoint x: 521, startPoint y: 182, endPoint x: 533, endPoint y: 183, distance: 11.6
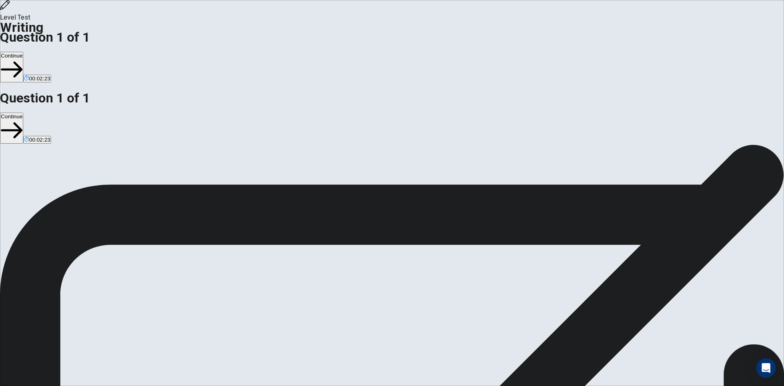
drag, startPoint x: 491, startPoint y: 185, endPoint x: 545, endPoint y: 189, distance: 54.1
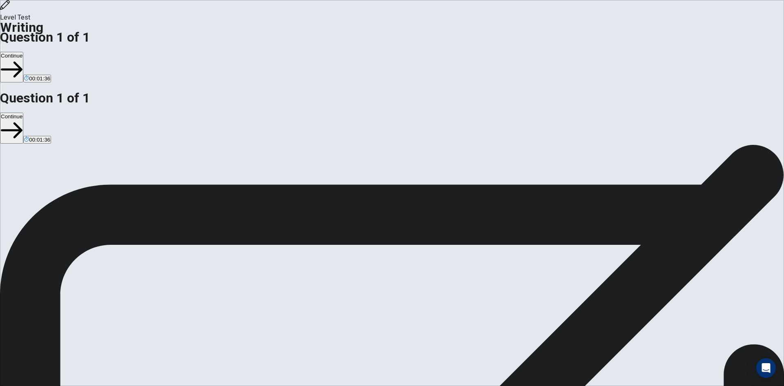
drag, startPoint x: 513, startPoint y: 204, endPoint x: 543, endPoint y: 204, distance: 30.2
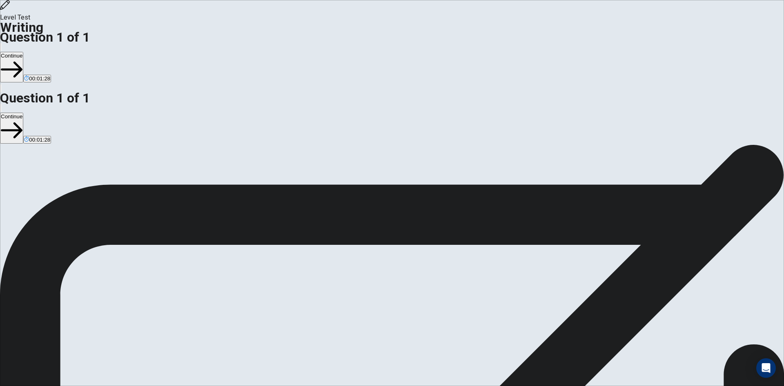
drag, startPoint x: 567, startPoint y: 204, endPoint x: 563, endPoint y: 205, distance: 4.2
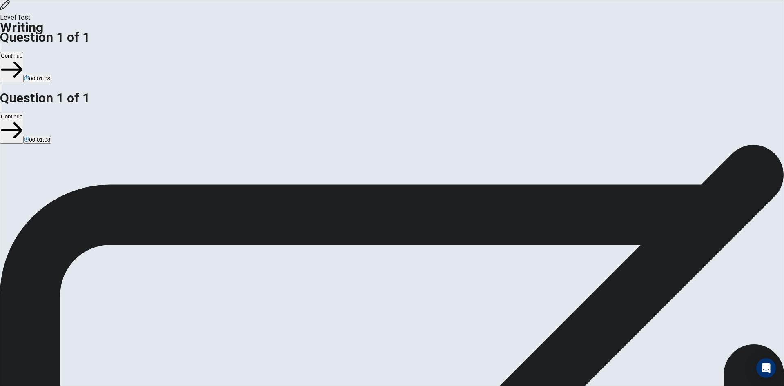
drag, startPoint x: 540, startPoint y: 176, endPoint x: 593, endPoint y: 192, distance: 55.0
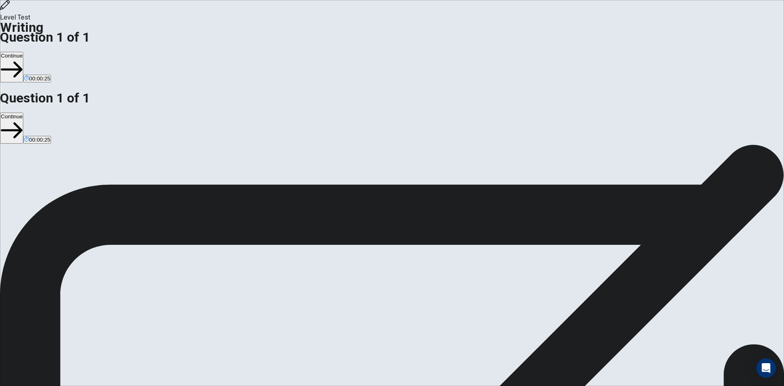
drag, startPoint x: 523, startPoint y: 82, endPoint x: 554, endPoint y: 84, distance: 31.1
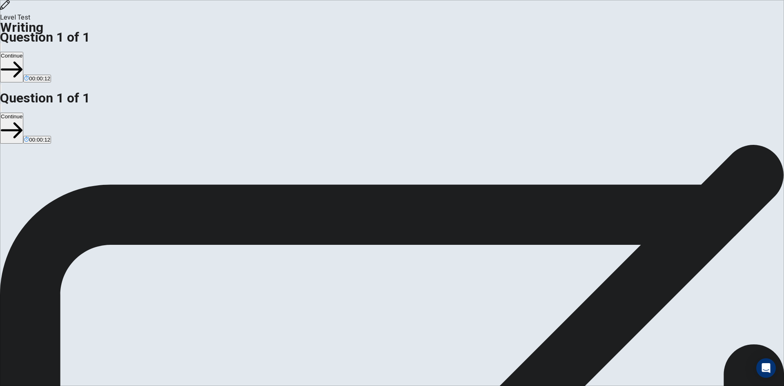
type textarea "**********"
drag, startPoint x: 547, startPoint y: 101, endPoint x: 570, endPoint y: 104, distance: 23.5
